Goal: Task Accomplishment & Management: Manage account settings

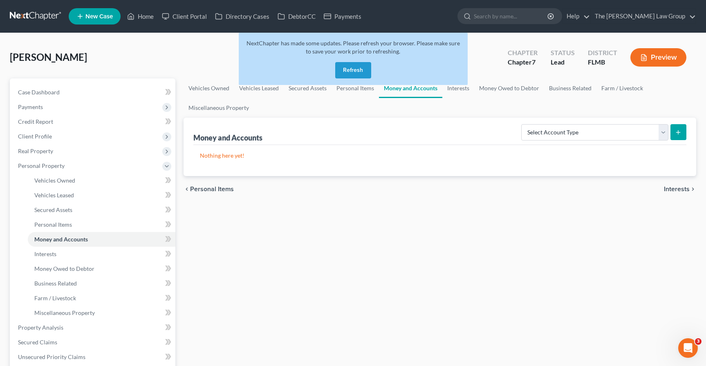
click at [354, 70] on button "Refresh" at bounding box center [353, 70] width 36 height 16
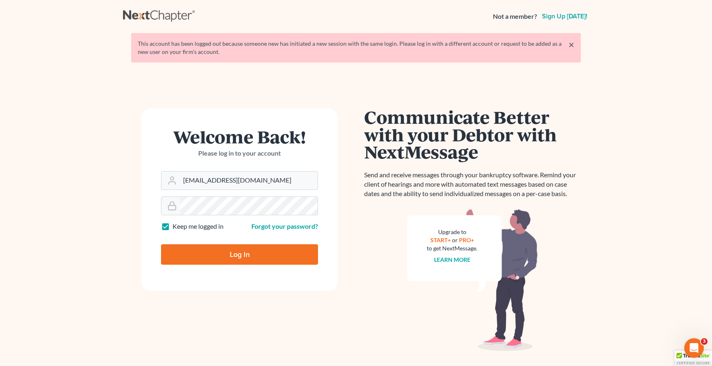
click at [217, 252] on input "Log In" at bounding box center [239, 254] width 157 height 20
type input "Thinking..."
